Goal: Task Accomplishment & Management: Manage account settings

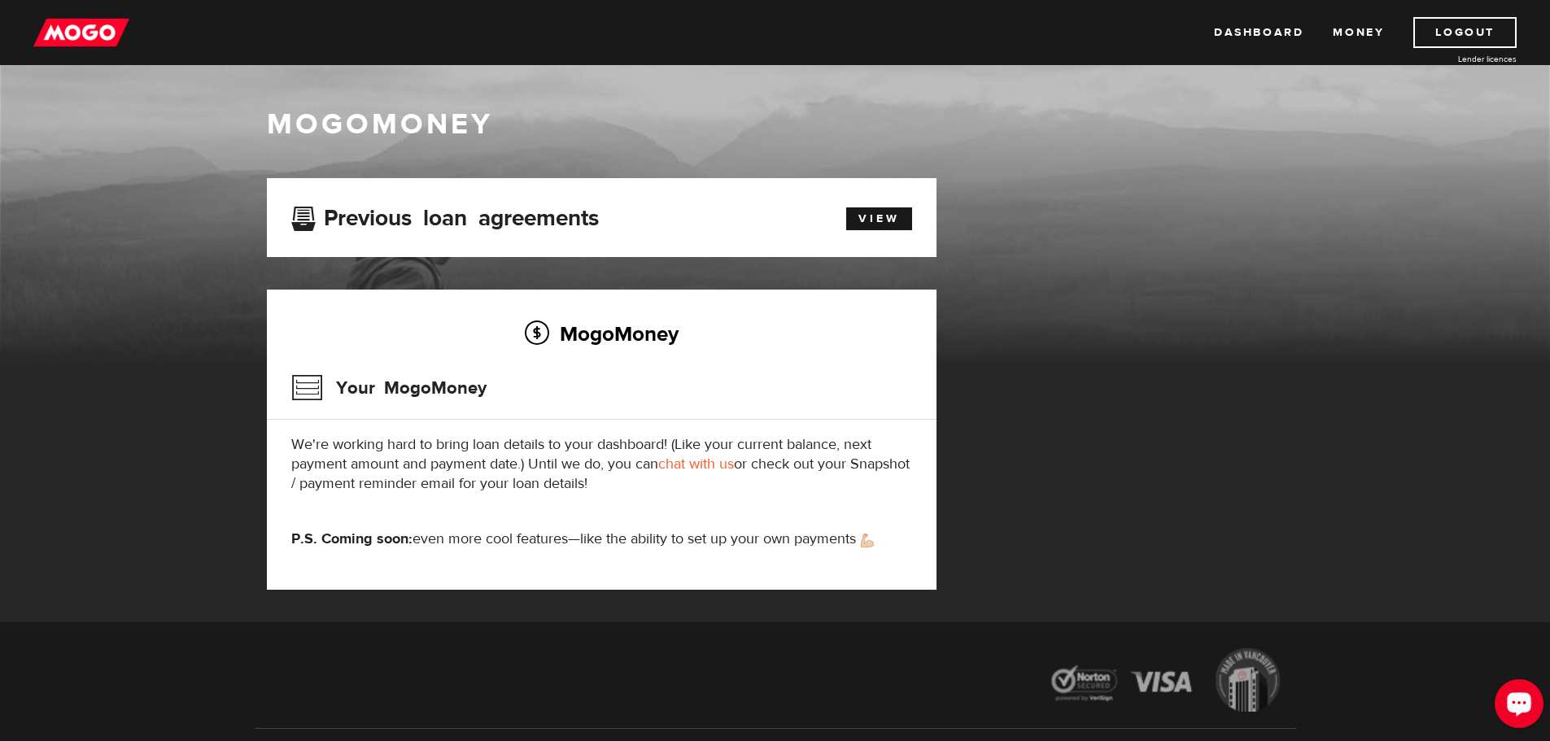
click at [1517, 708] on icon "Open LiveChat chat widget" at bounding box center [1519, 703] width 15 height 11
click at [877, 221] on link "View" at bounding box center [879, 219] width 66 height 23
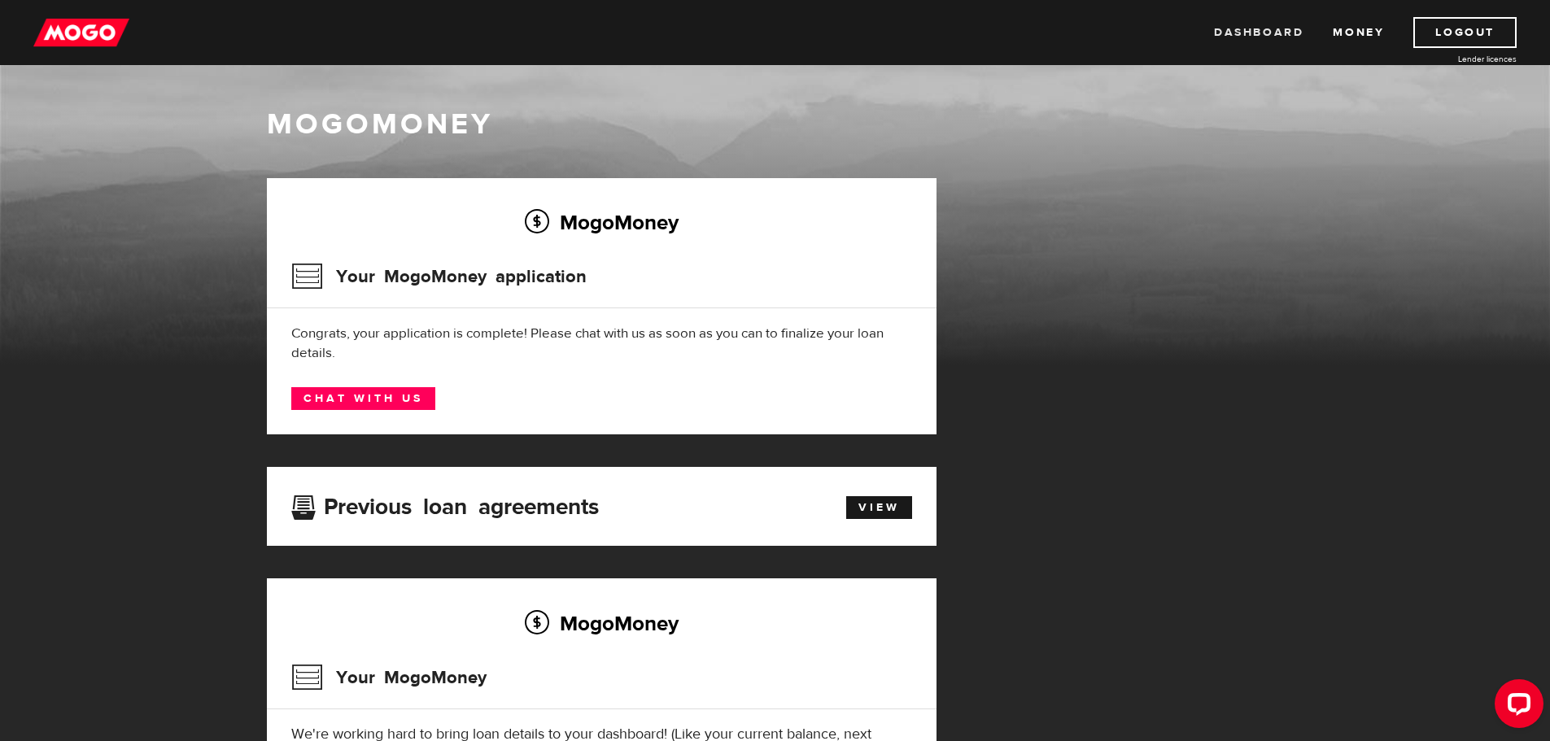
click at [1283, 32] on link "Dashboard" at bounding box center [1259, 32] width 90 height 31
click at [343, 389] on link "Chat with us" at bounding box center [363, 398] width 144 height 23
click at [1436, 35] on link "Logout" at bounding box center [1465, 32] width 103 height 31
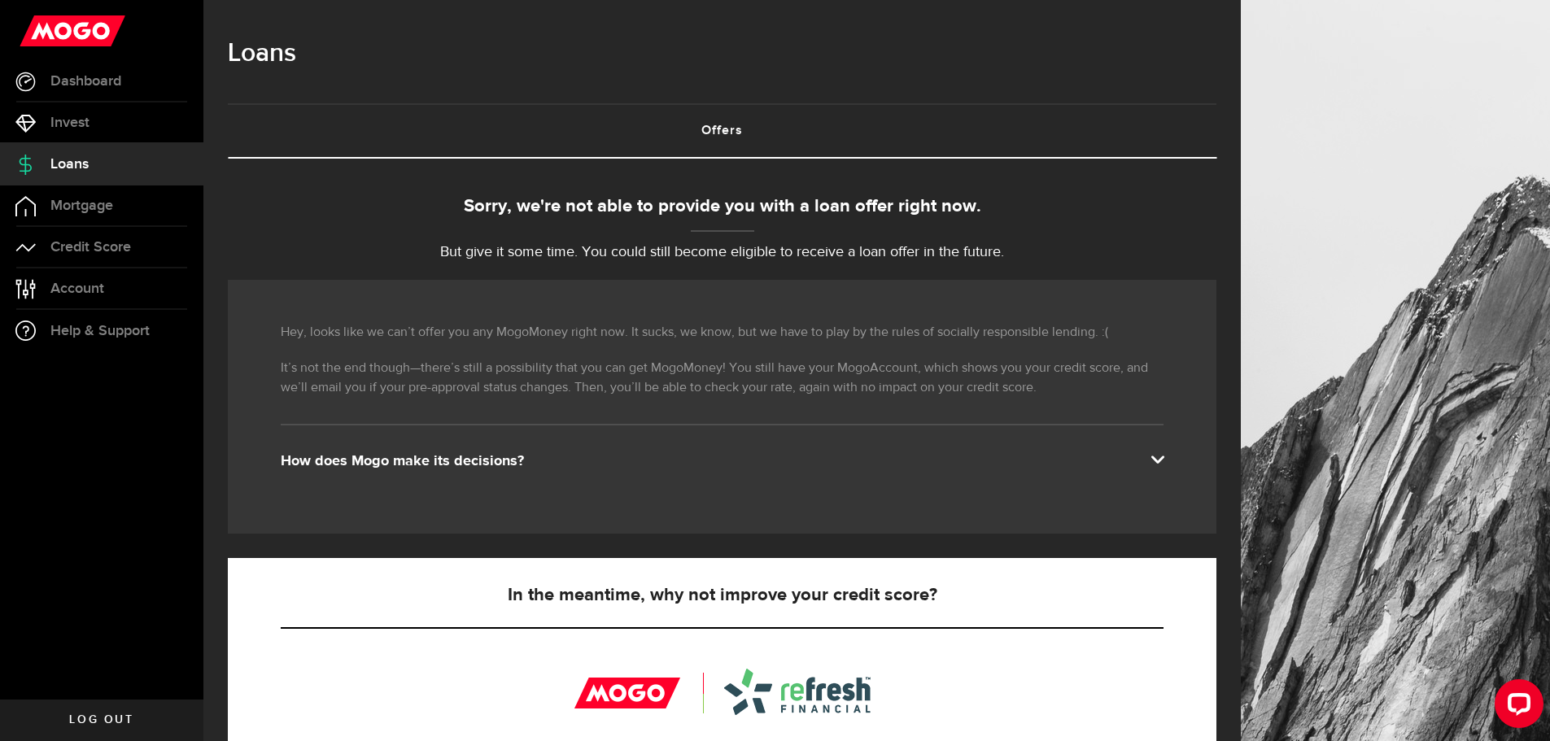
click at [1164, 470] on div "How does Mogo make its decisions?" at bounding box center [722, 462] width 883 height 20
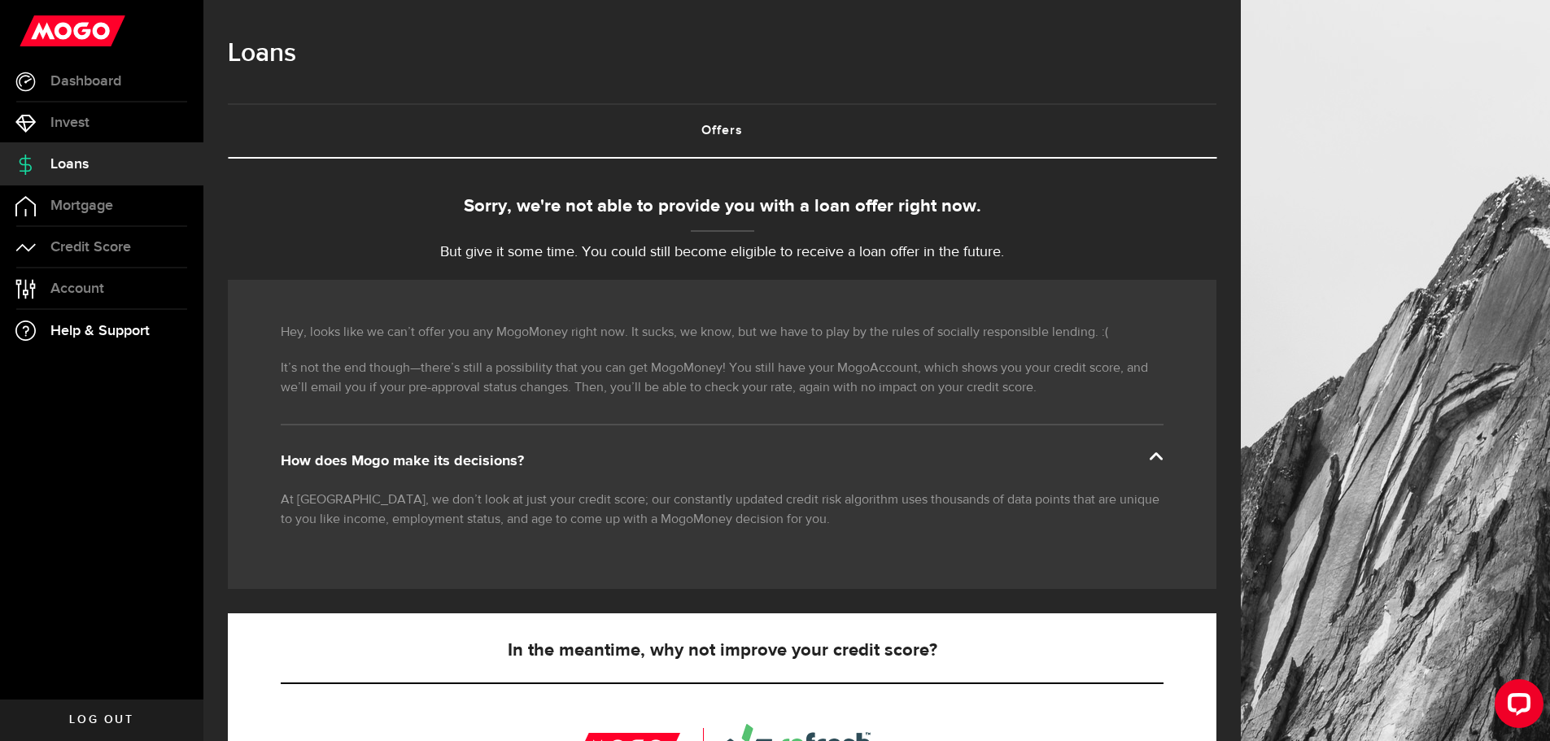
click at [83, 324] on span "Help & Support" at bounding box center [99, 331] width 99 height 15
click at [81, 288] on span "Account" at bounding box center [77, 289] width 54 height 15
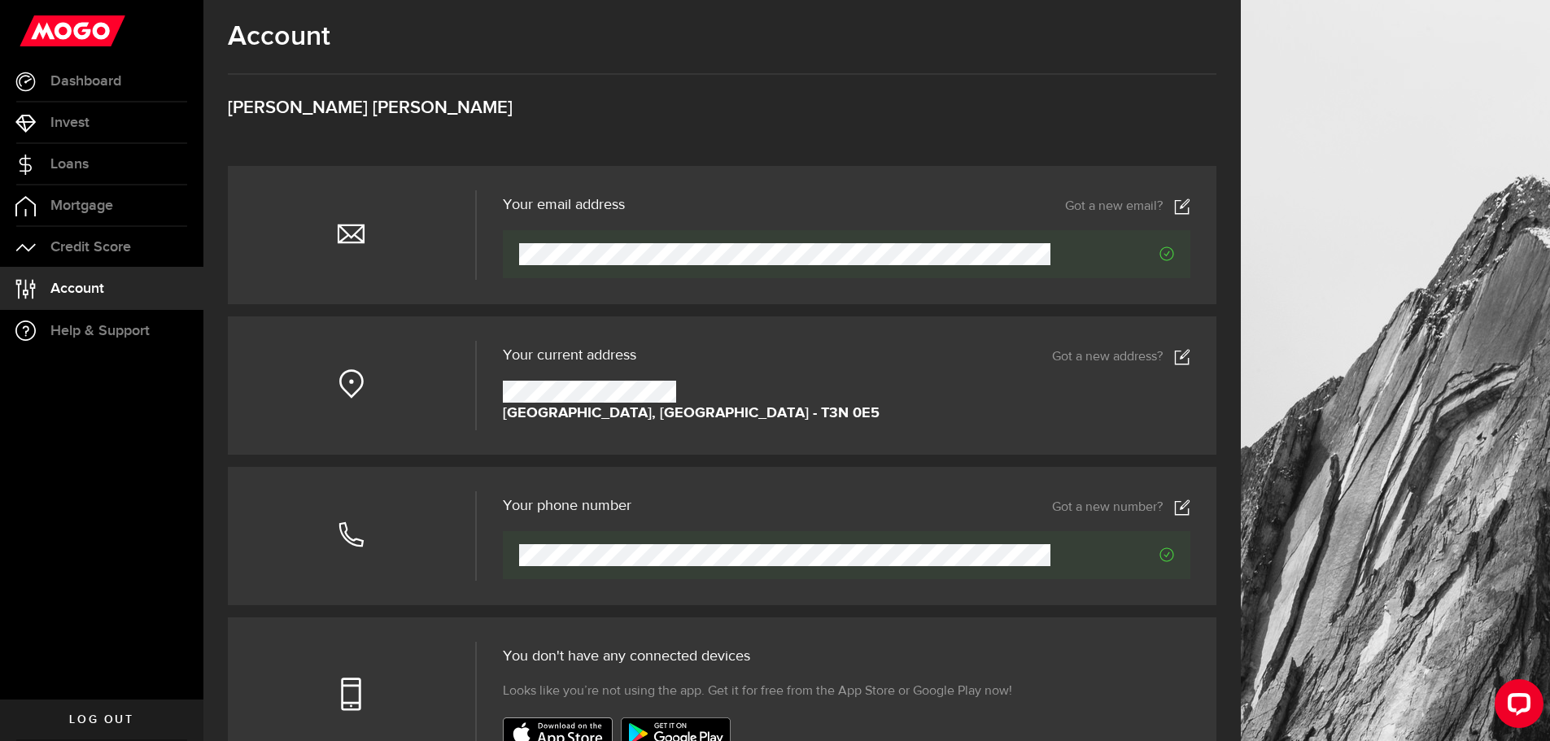
click at [99, 724] on span "Log out" at bounding box center [101, 720] width 64 height 11
